Goal: Transaction & Acquisition: Purchase product/service

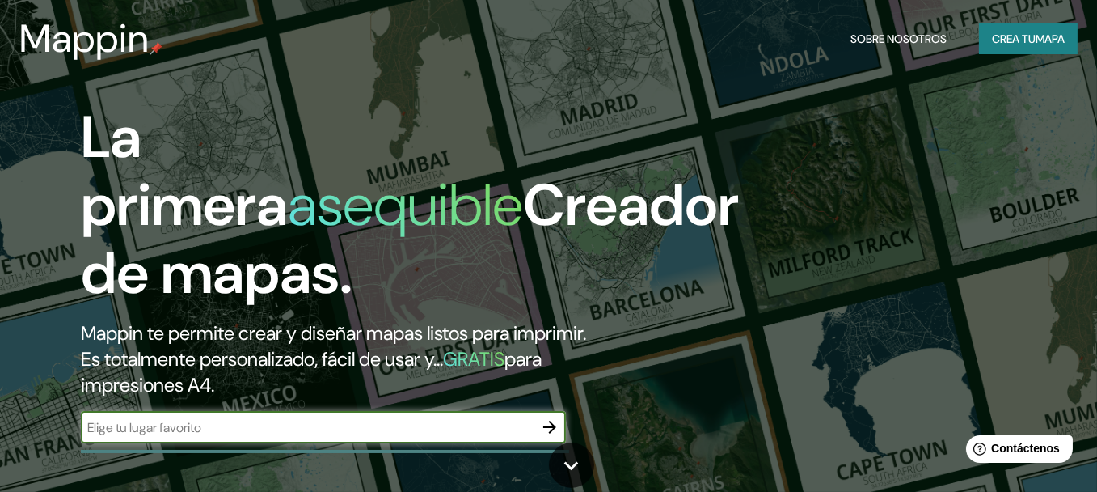
click at [1056, 37] on font "mapa" at bounding box center [1050, 39] width 29 height 15
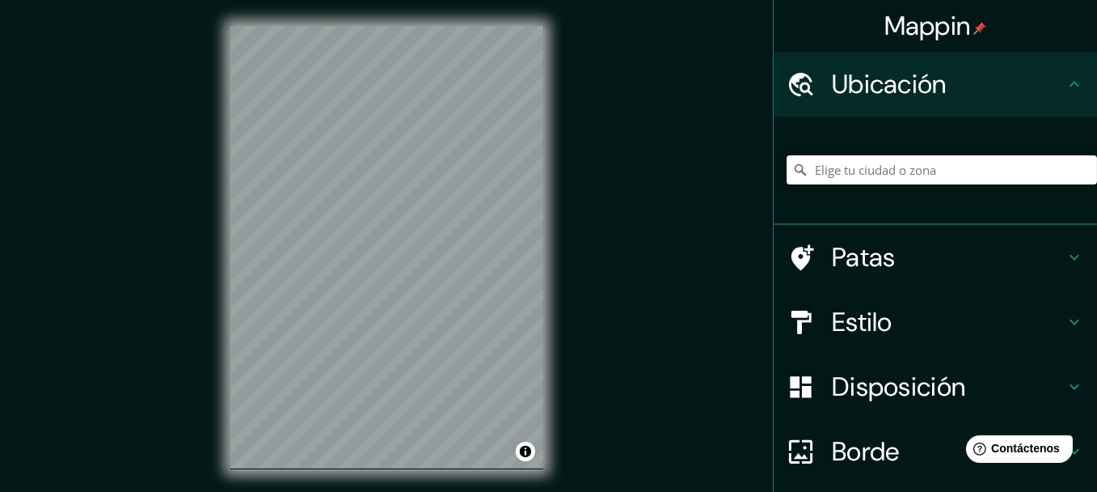
click at [878, 175] on input "Elige tu ciudad o zona" at bounding box center [942, 169] width 311 height 29
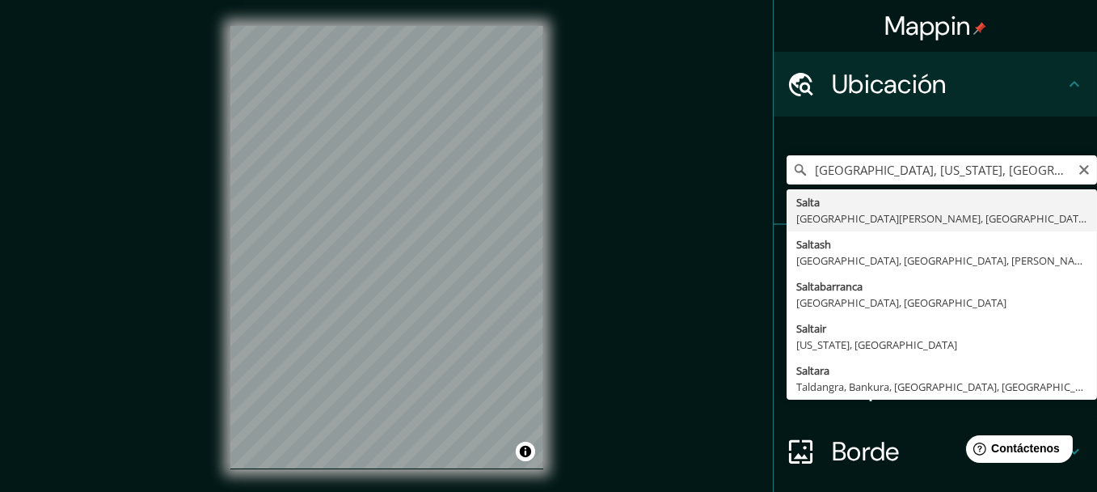
type input "Salta, [GEOGRAPHIC_DATA][PERSON_NAME], [GEOGRAPHIC_DATA]"
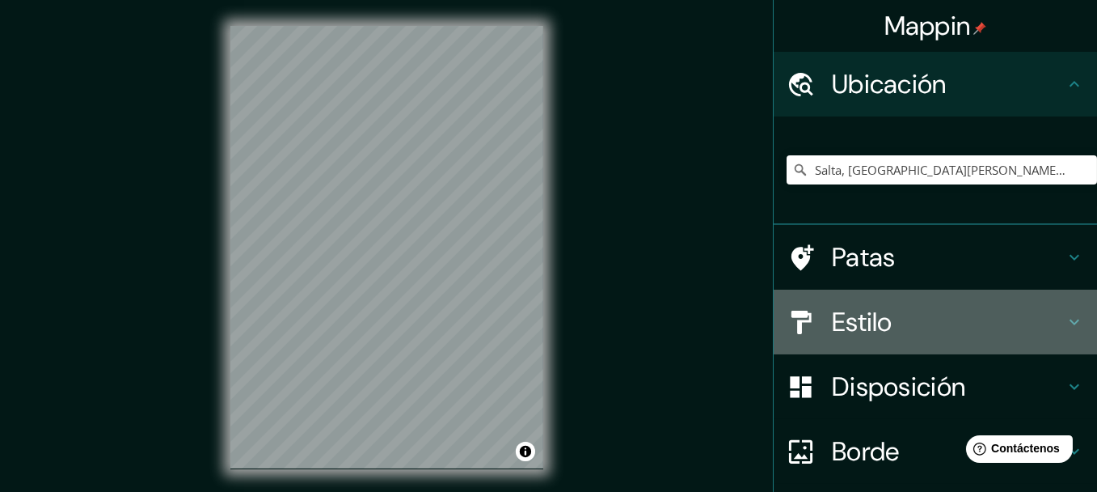
click at [938, 323] on h4 "Estilo" at bounding box center [948, 322] width 233 height 32
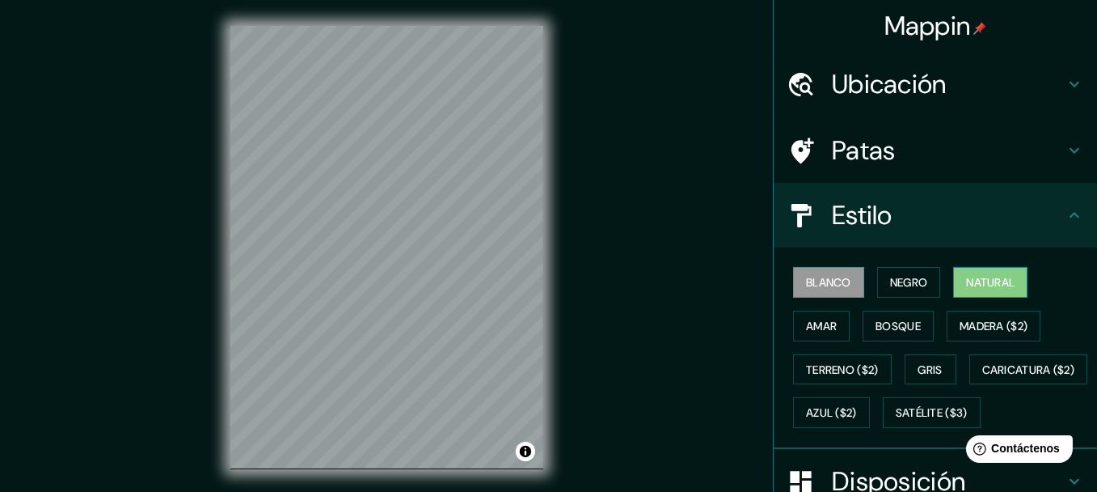
click at [978, 286] on font "Natural" at bounding box center [990, 282] width 49 height 15
click at [806, 323] on font "Amar" at bounding box center [821, 326] width 31 height 15
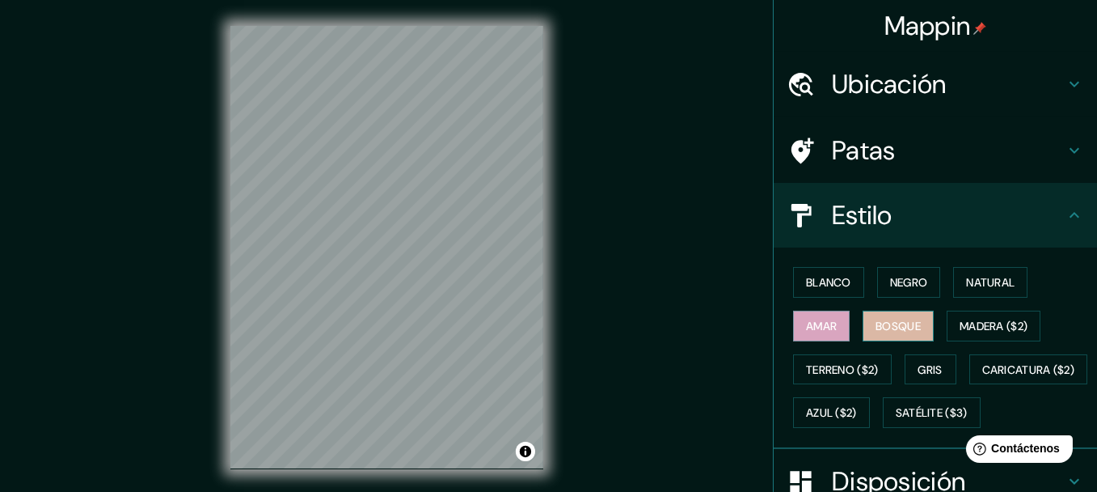
click at [879, 329] on font "Bosque" at bounding box center [898, 326] width 45 height 15
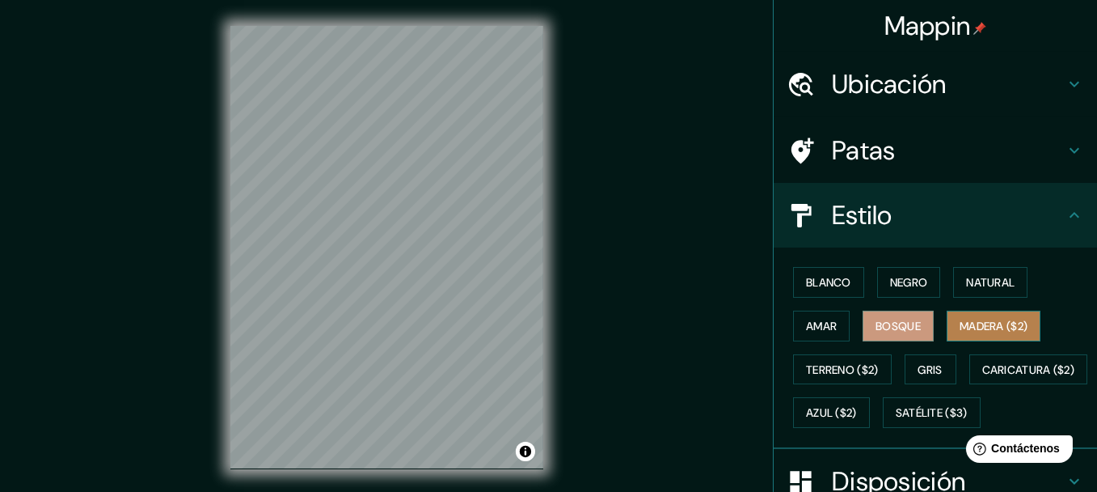
click at [971, 332] on font "Madera ($2)" at bounding box center [994, 325] width 68 height 21
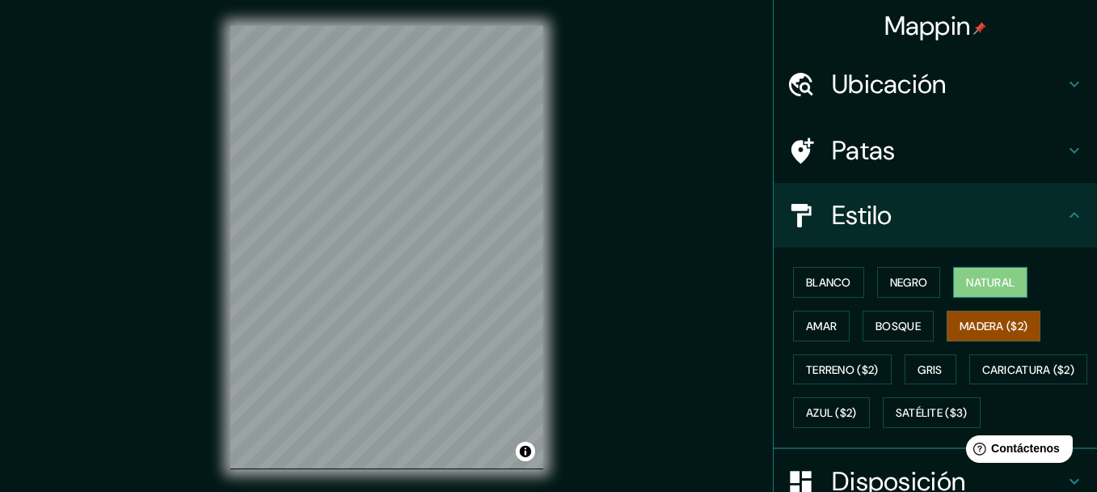
click at [972, 288] on font "Natural" at bounding box center [990, 282] width 49 height 21
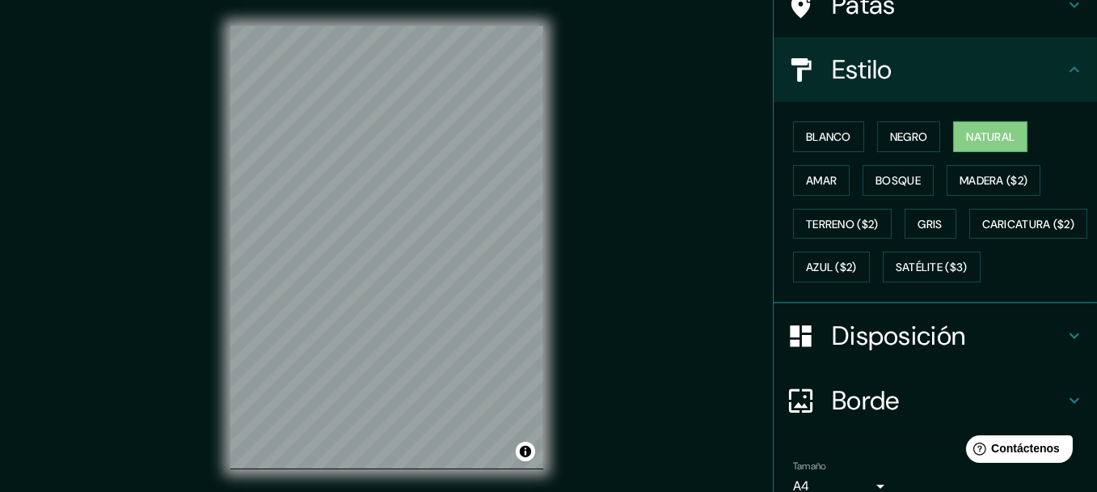
scroll to position [162, 0]
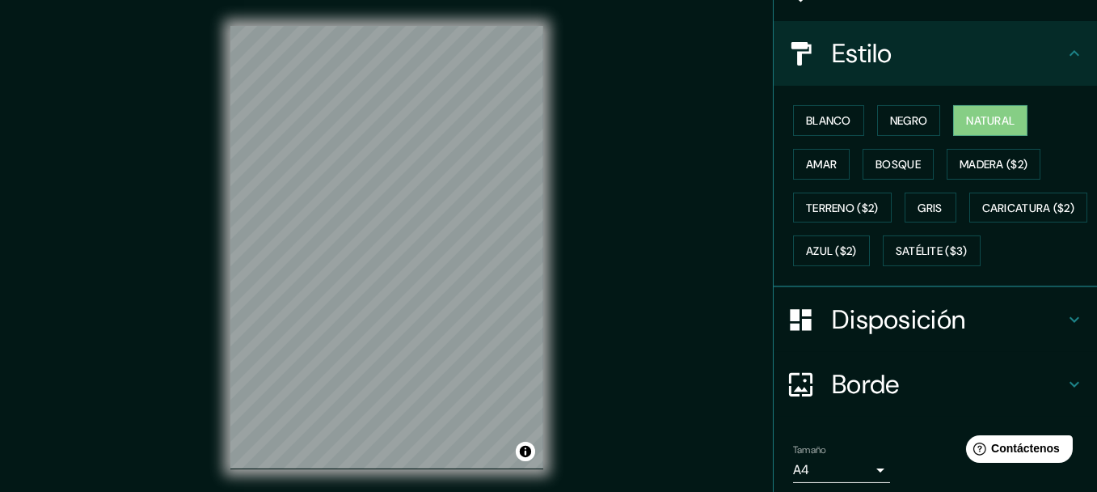
click at [1004, 336] on h4 "Disposición" at bounding box center [948, 319] width 233 height 32
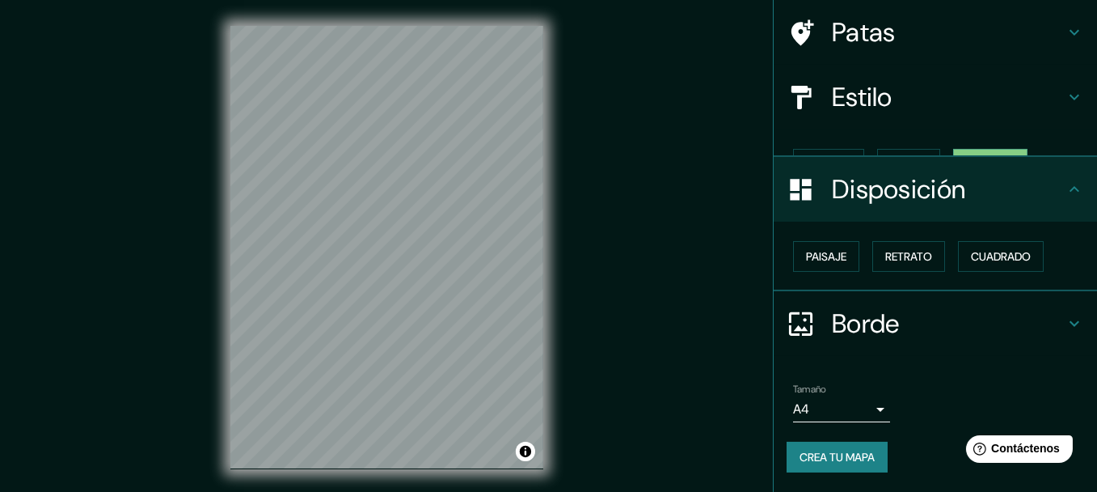
scroll to position [88, 0]
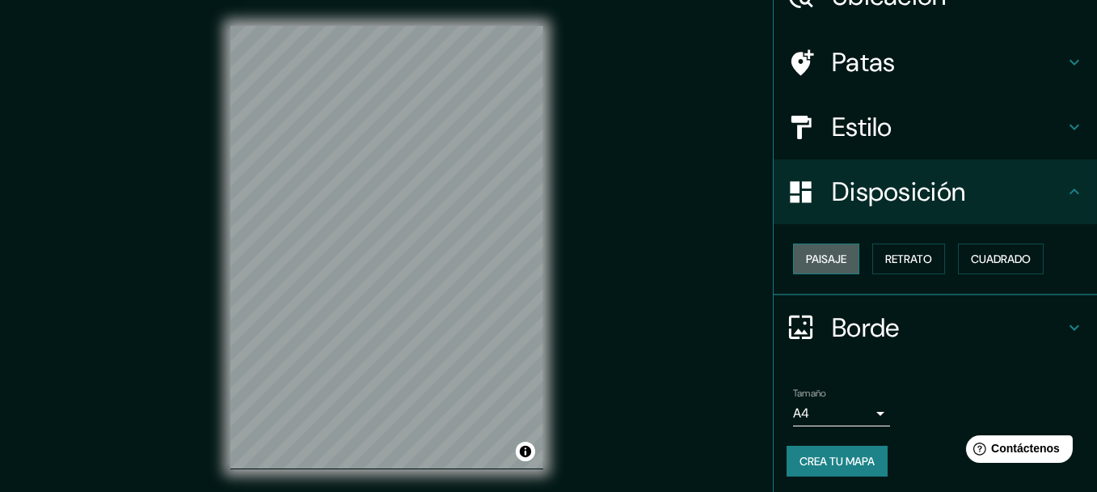
click at [830, 256] on font "Paisaje" at bounding box center [826, 258] width 40 height 15
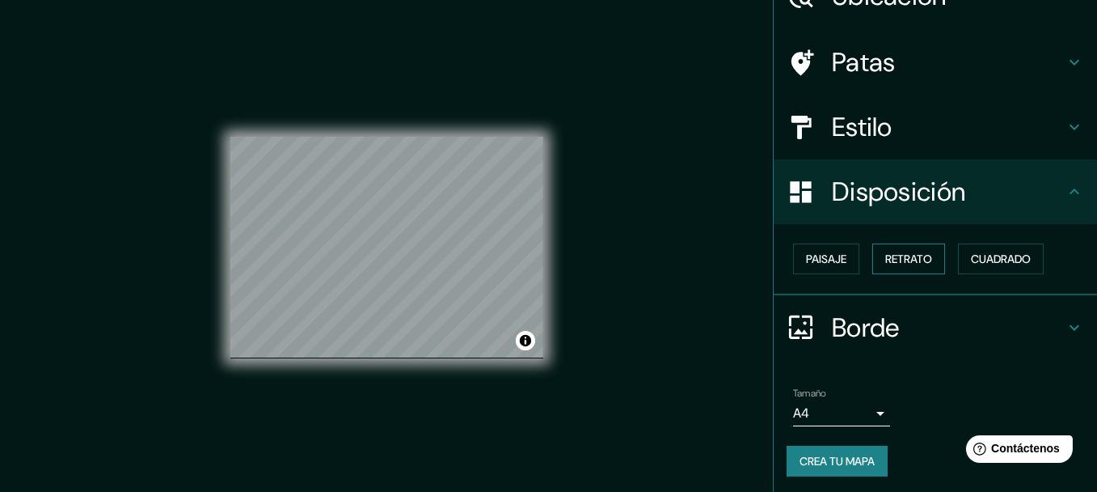
click at [890, 260] on font "Retrato" at bounding box center [908, 258] width 47 height 15
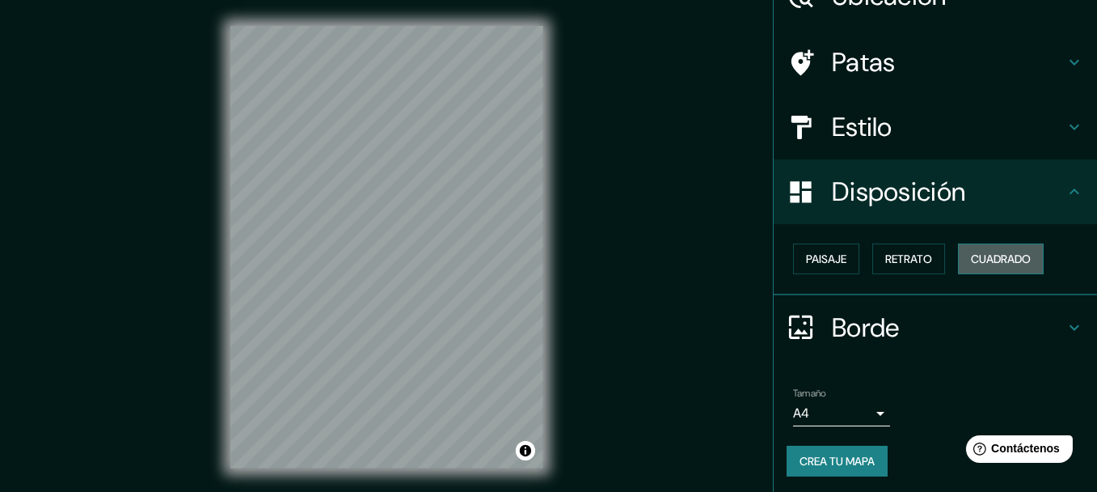
click at [977, 264] on font "Cuadrado" at bounding box center [1001, 258] width 60 height 15
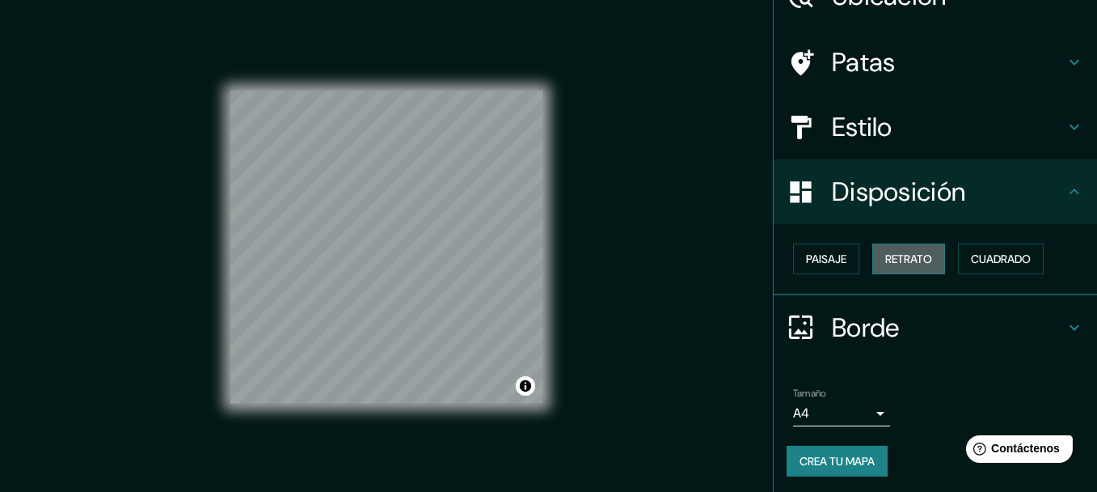
click at [904, 251] on font "Retrato" at bounding box center [908, 258] width 47 height 15
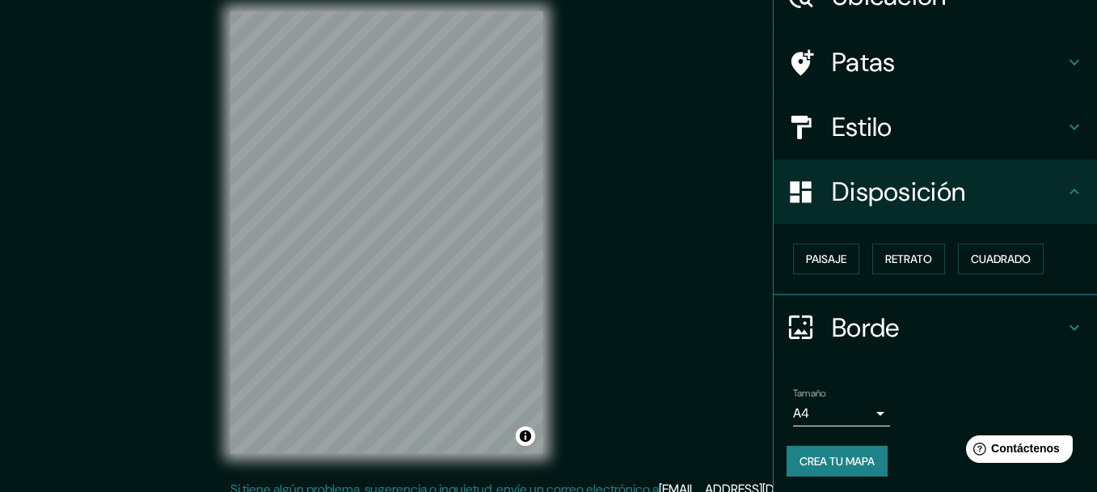
scroll to position [28, 0]
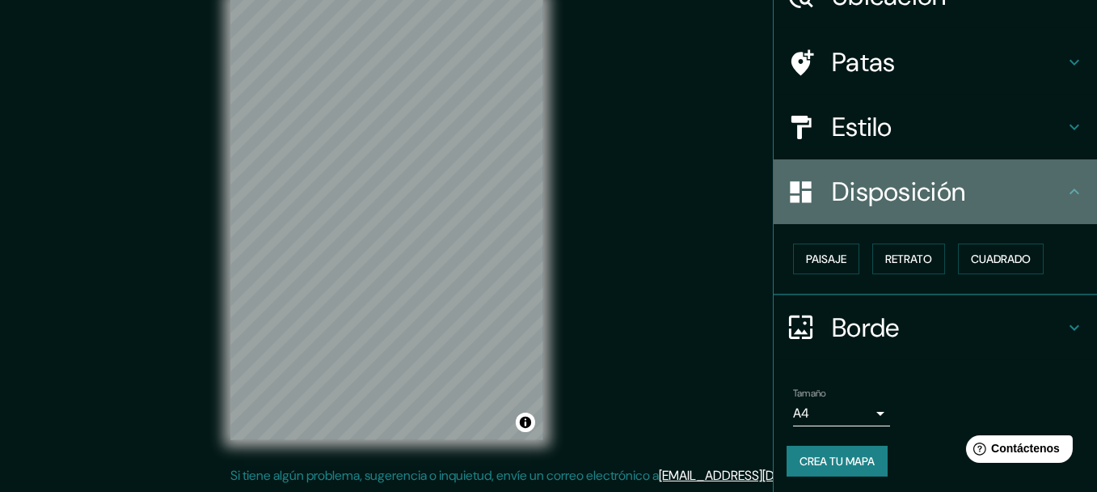
click at [891, 182] on font "Disposición" at bounding box center [898, 192] width 133 height 34
click at [1070, 189] on icon at bounding box center [1074, 191] width 19 height 19
click at [1070, 189] on icon at bounding box center [1075, 191] width 10 height 6
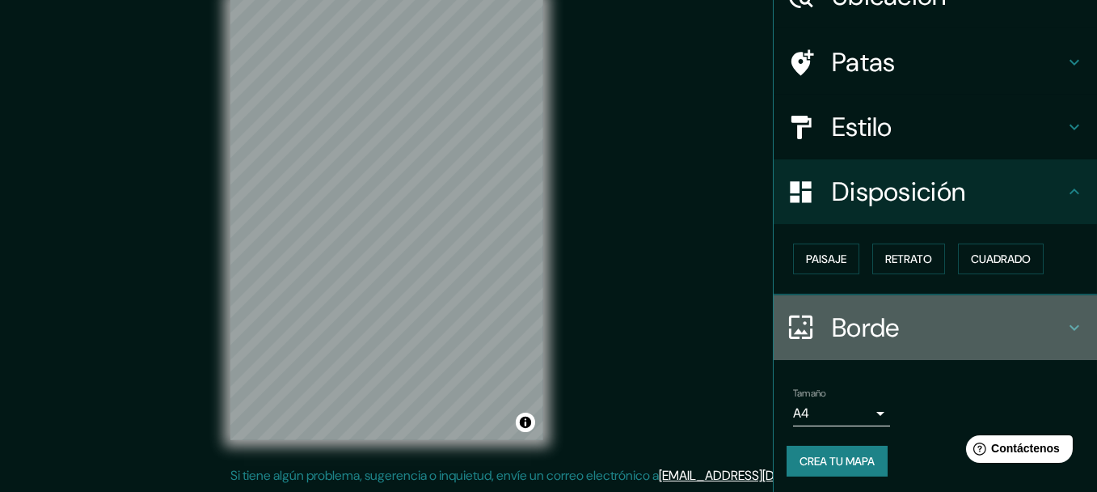
click at [1065, 327] on icon at bounding box center [1074, 327] width 19 height 19
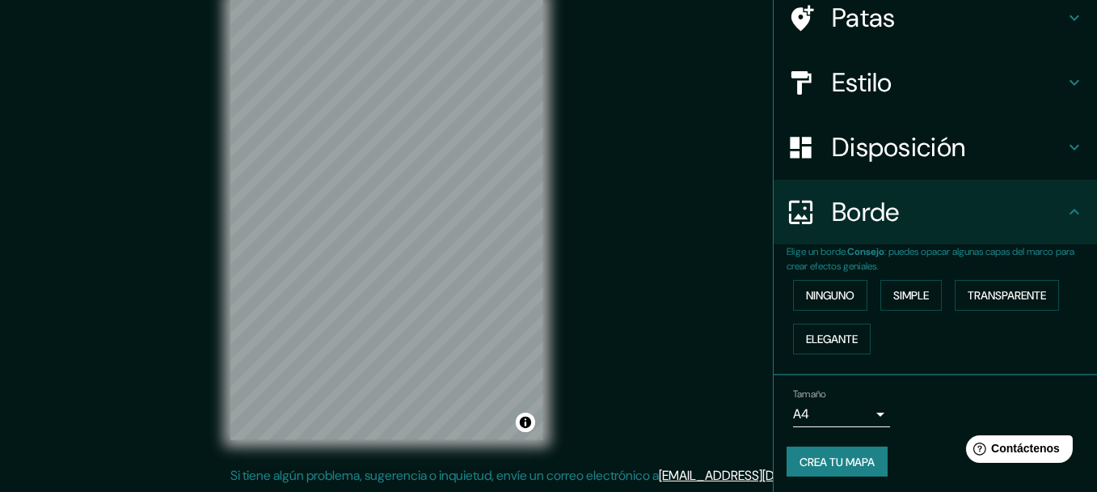
scroll to position [0, 0]
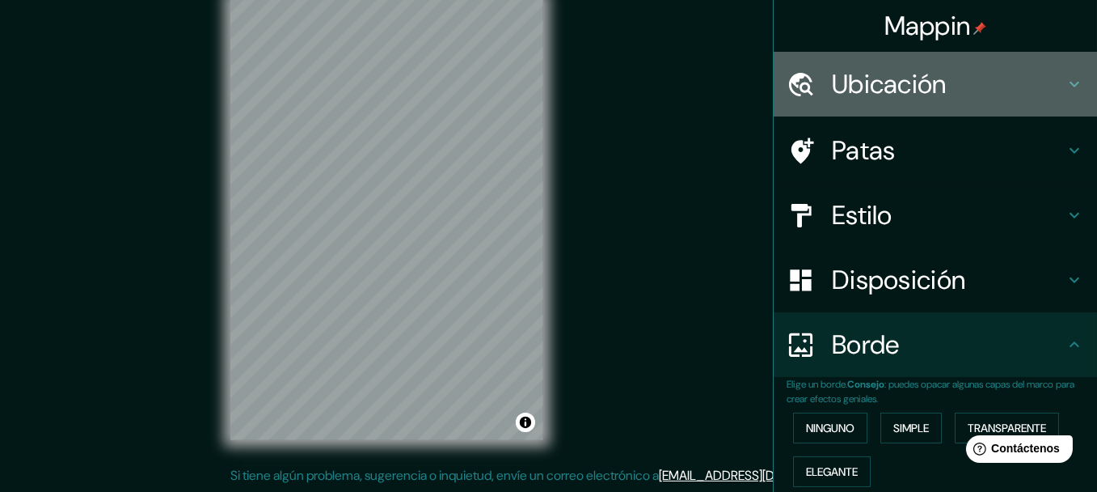
click at [912, 81] on font "Ubicación" at bounding box center [889, 84] width 115 height 34
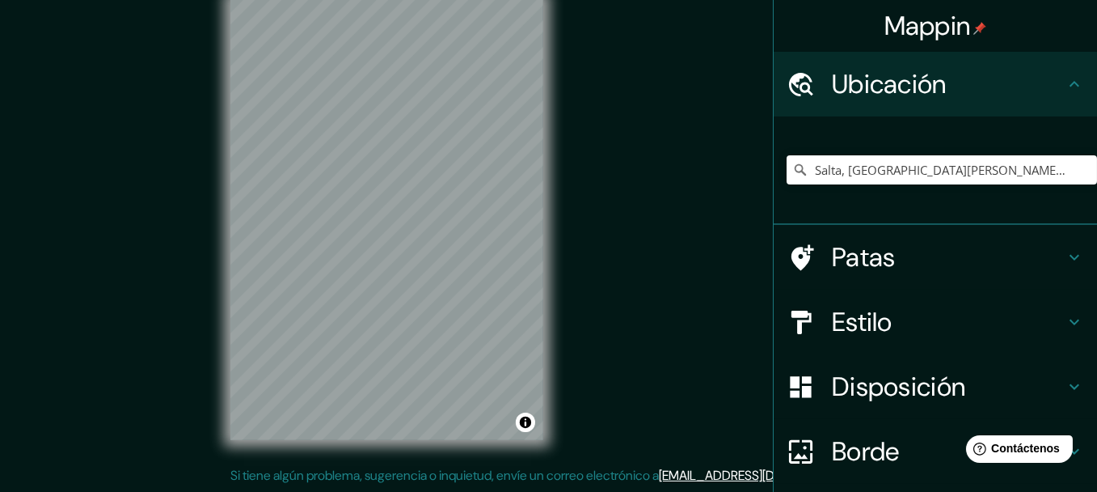
click at [912, 81] on font "Ubicación" at bounding box center [889, 84] width 115 height 34
click at [810, 248] on div at bounding box center [809, 257] width 45 height 28
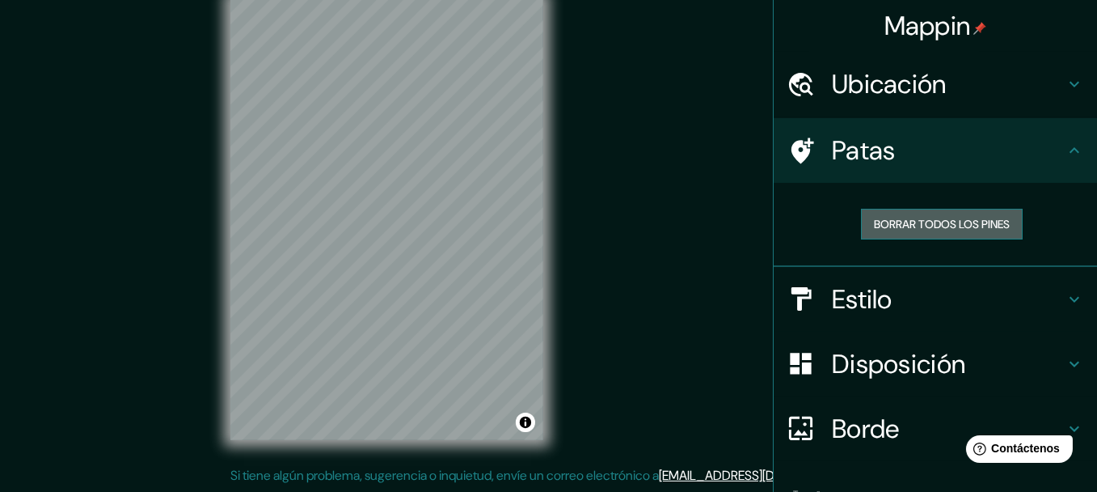
click at [965, 214] on font "Borrar todos los pines" at bounding box center [942, 223] width 136 height 21
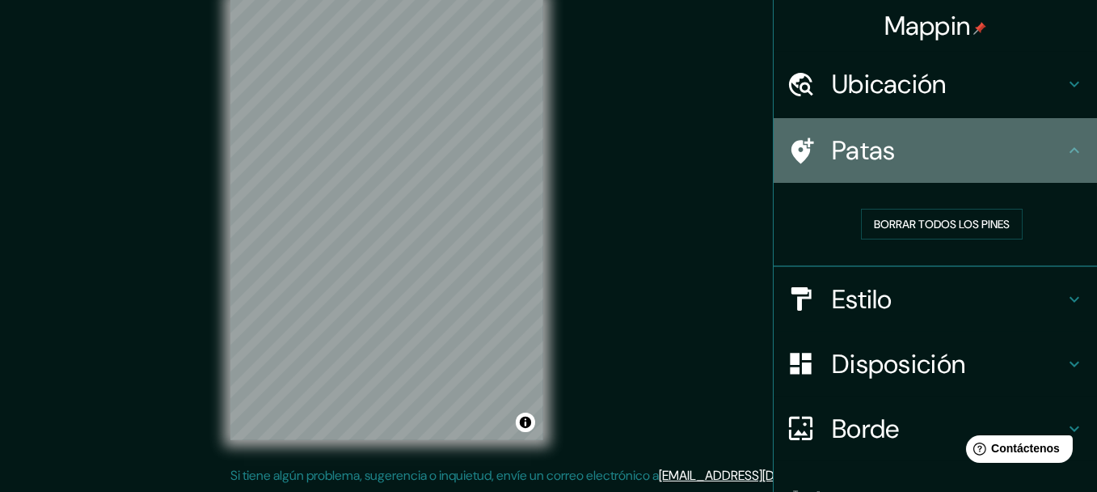
click at [1065, 146] on icon at bounding box center [1074, 150] width 19 height 19
